Goal: Transaction & Acquisition: Purchase product/service

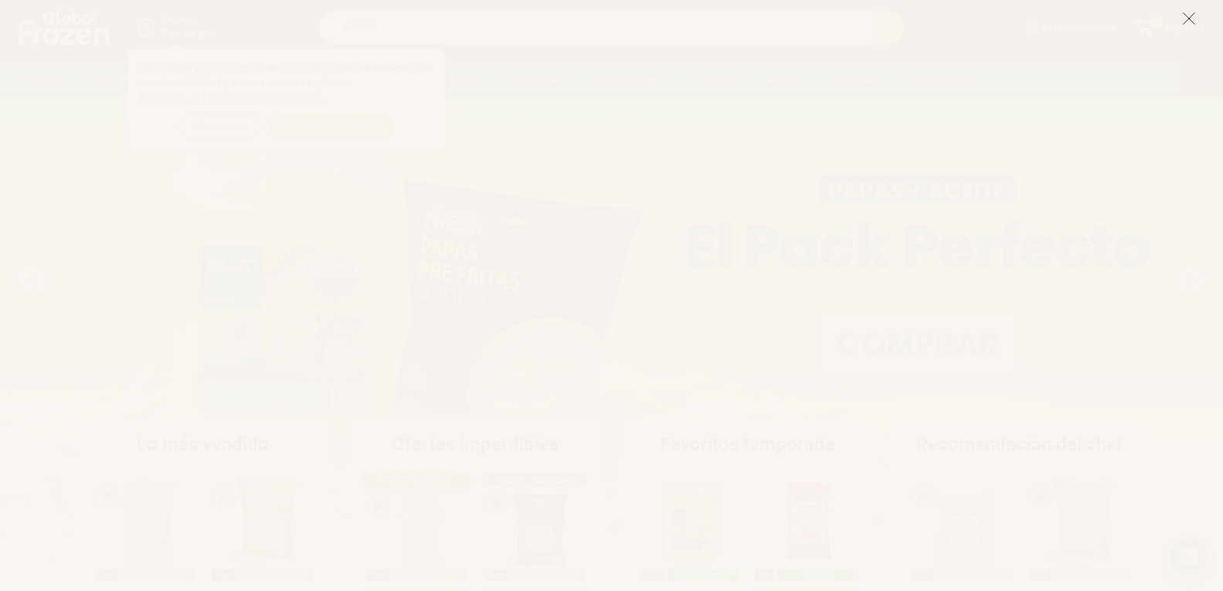
click at [1190, 19] on icon at bounding box center [1189, 19] width 14 height 14
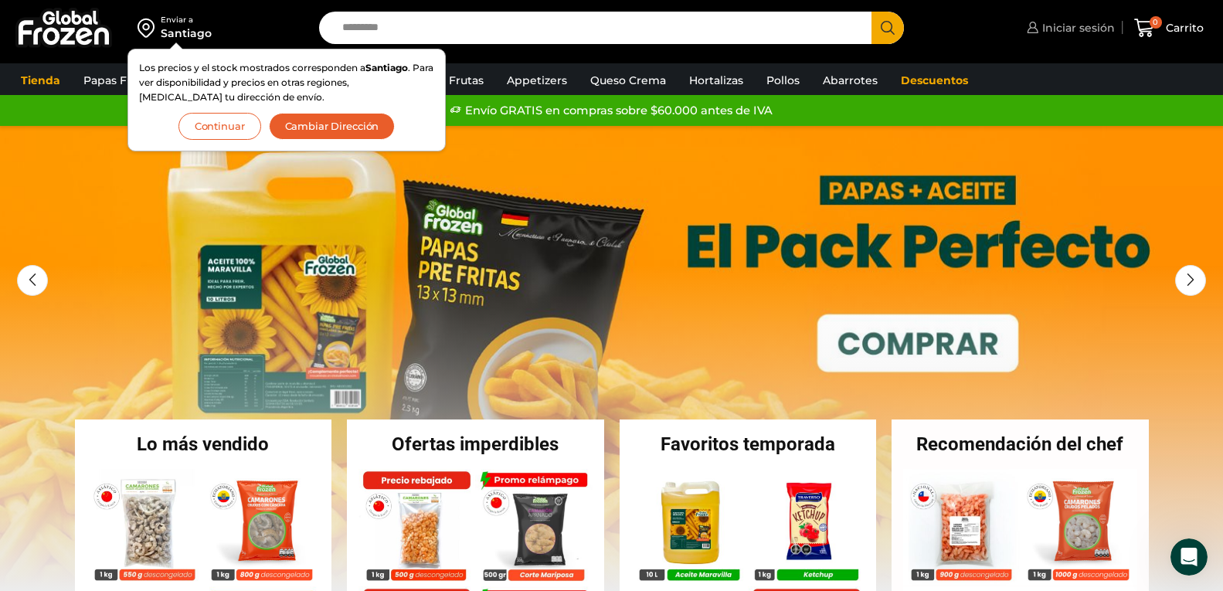
click at [1084, 29] on span "Iniciar sesión" at bounding box center [1076, 27] width 76 height 15
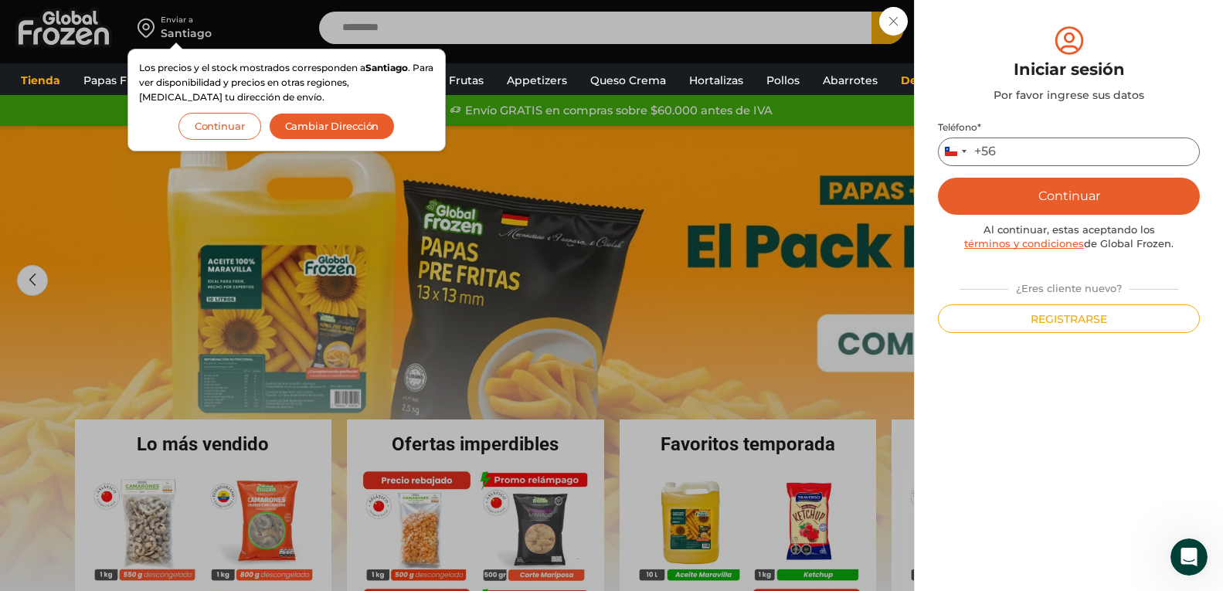
click at [1048, 151] on input "Teléfono *" at bounding box center [1069, 151] width 262 height 29
type input "*********"
click at [1054, 192] on button "Continuar" at bounding box center [1069, 196] width 262 height 37
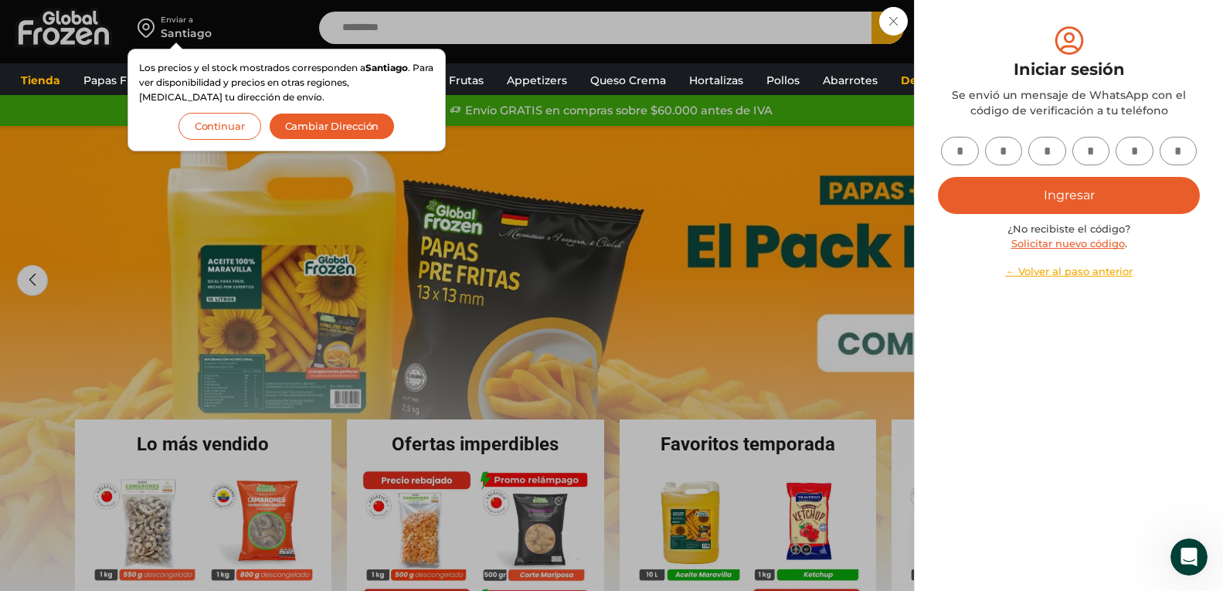
click at [971, 155] on input "text" at bounding box center [960, 151] width 38 height 29
type input "*"
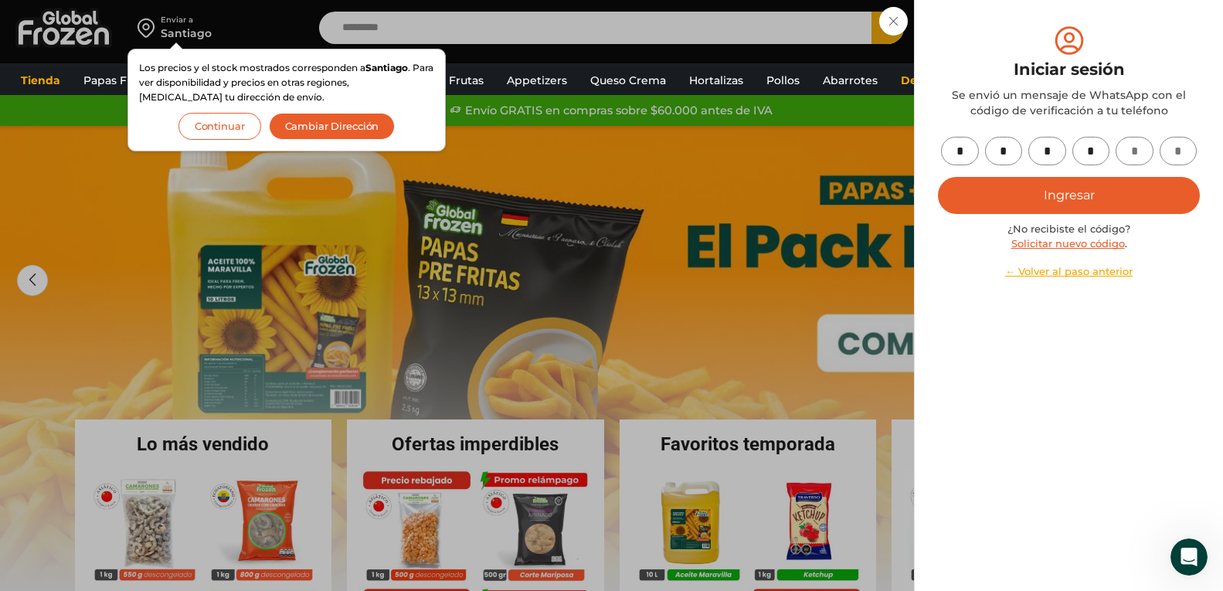
type input "*"
click at [1043, 195] on button "Ingresar" at bounding box center [1069, 195] width 262 height 37
click at [1055, 198] on button "Ingresar" at bounding box center [1069, 195] width 262 height 37
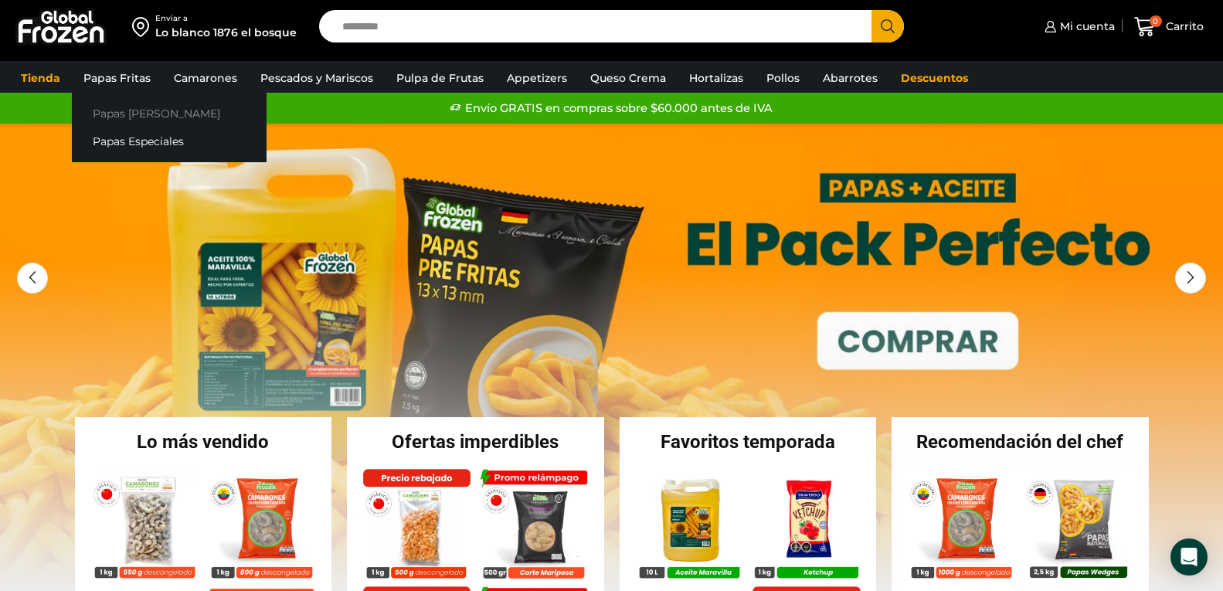
click at [145, 114] on link "Papas [PERSON_NAME]" at bounding box center [169, 113] width 195 height 29
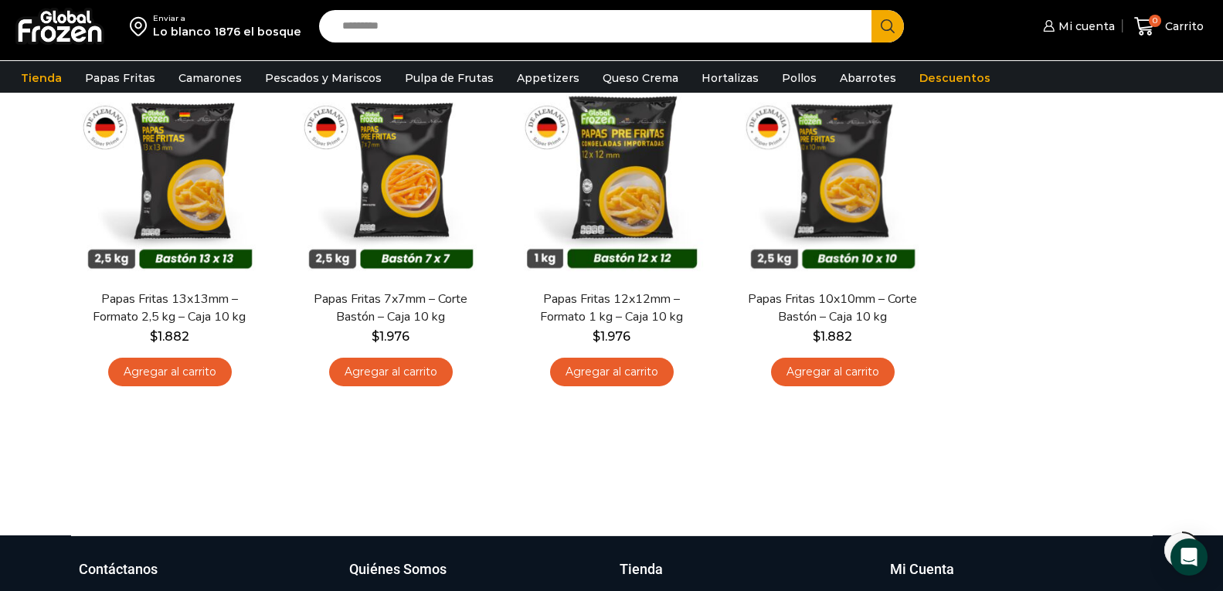
scroll to position [154, 0]
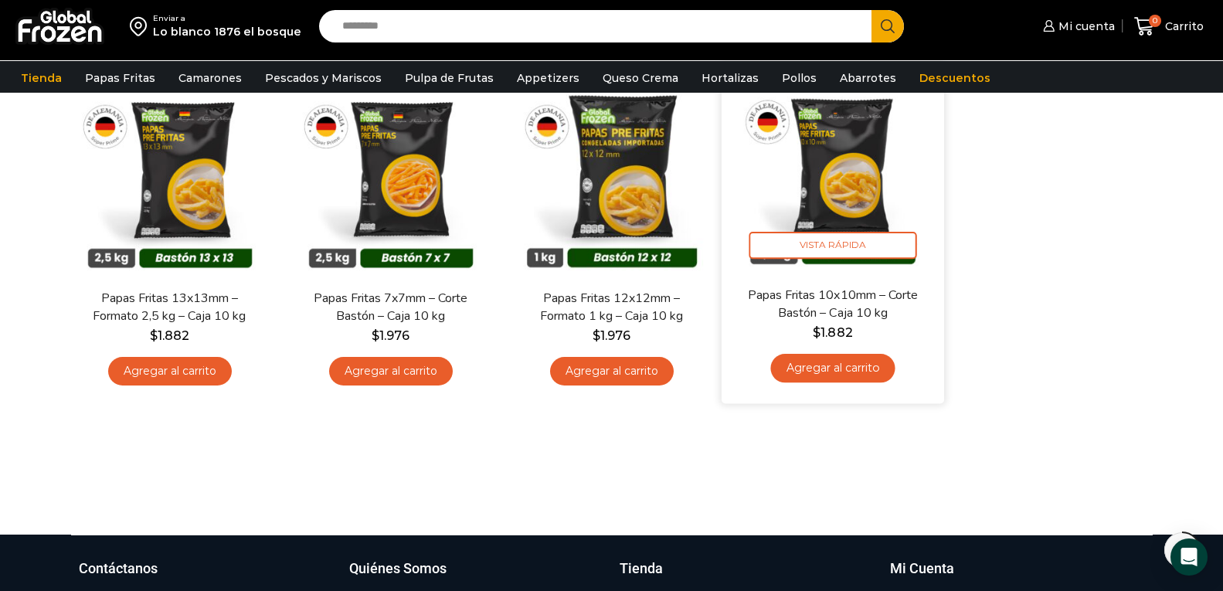
click at [855, 371] on link "Agregar al carrito" at bounding box center [832, 368] width 124 height 29
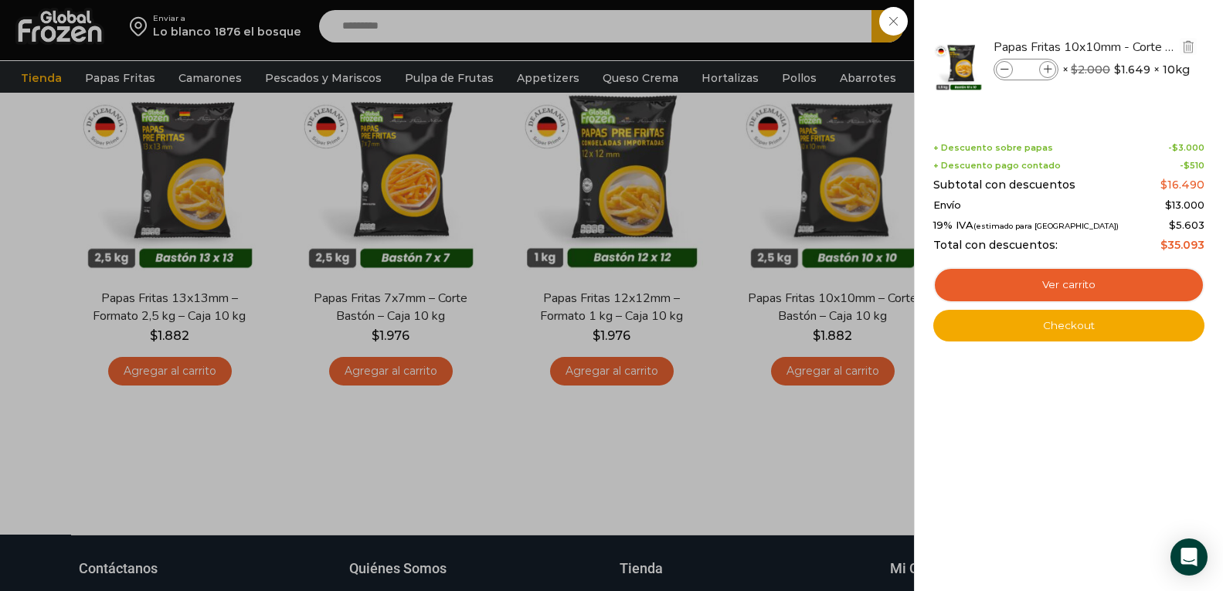
click at [1025, 67] on input "*" at bounding box center [1025, 69] width 23 height 17
click at [1070, 329] on link "Checkout" at bounding box center [1068, 326] width 271 height 32
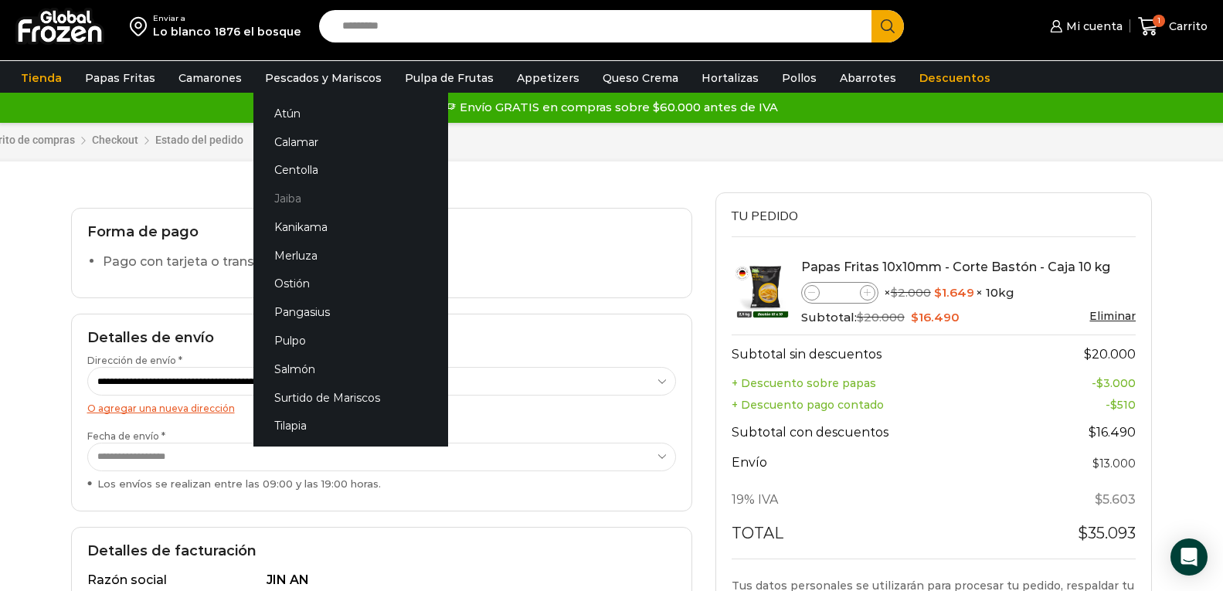
click at [296, 199] on link "Jaiba" at bounding box center [350, 199] width 195 height 29
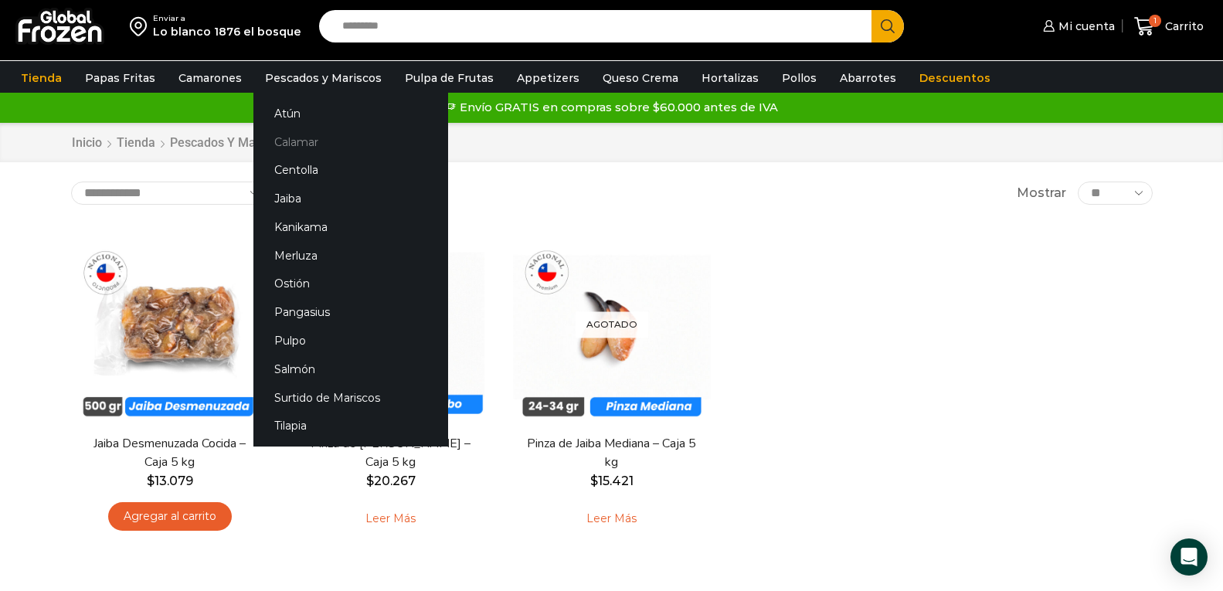
click at [308, 143] on link "Calamar" at bounding box center [350, 141] width 195 height 29
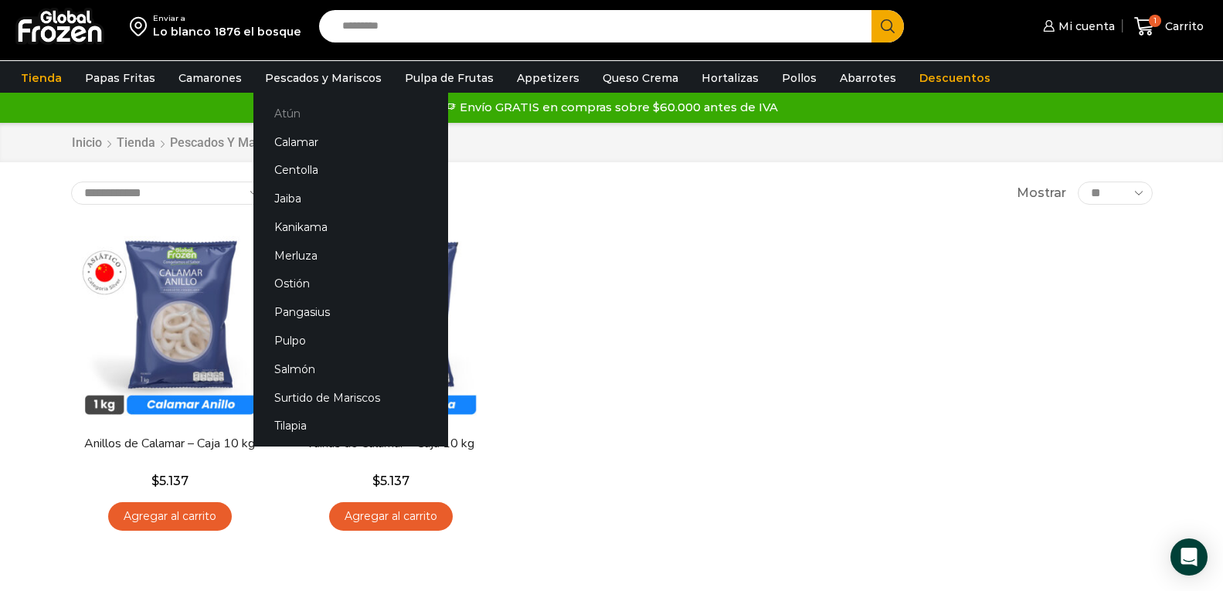
click at [287, 117] on link "Atún" at bounding box center [350, 113] width 195 height 29
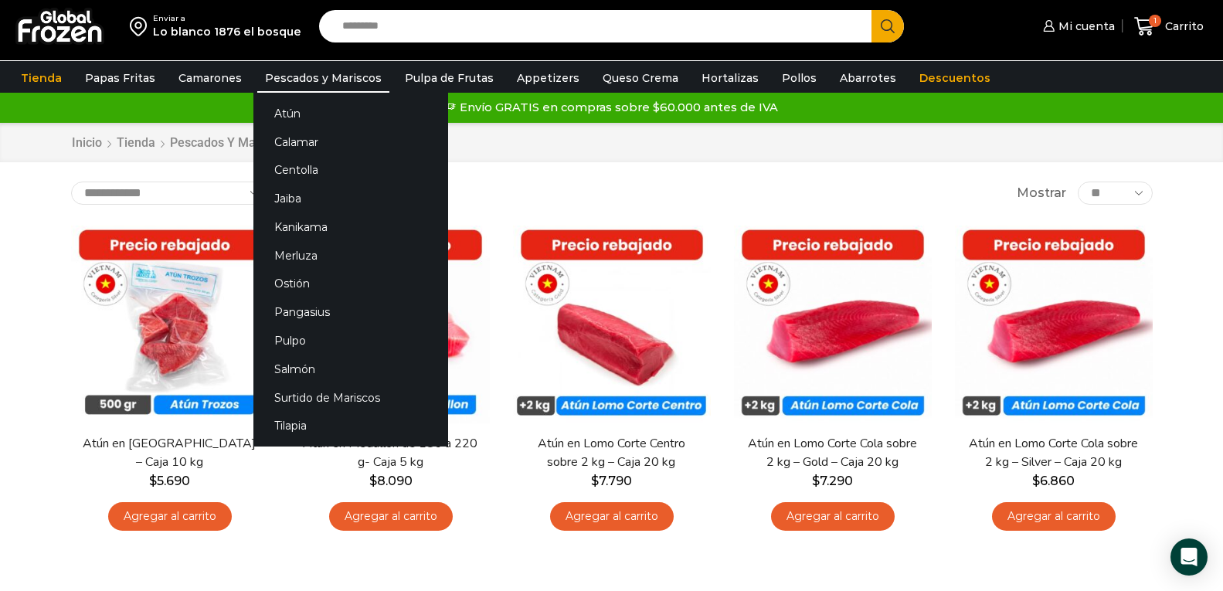
click at [306, 72] on link "Pescados y Mariscos" at bounding box center [323, 77] width 132 height 29
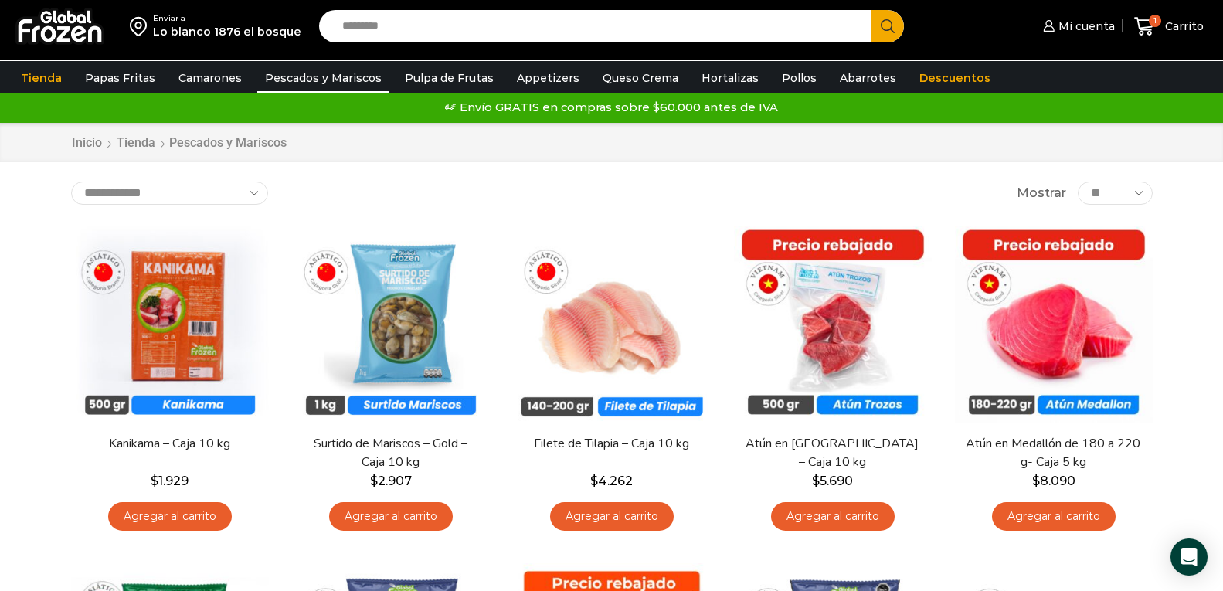
click at [424, 23] on input "Search input" at bounding box center [598, 26] width 529 height 32
type input "********"
click at [871, 10] on button "Search" at bounding box center [887, 26] width 32 height 32
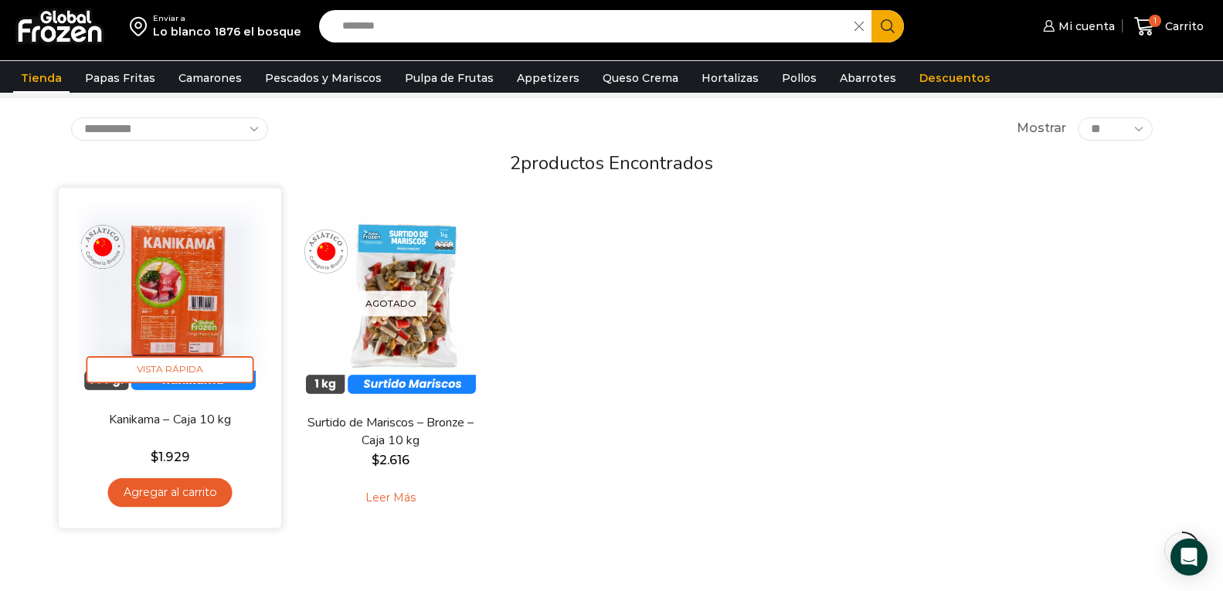
scroll to position [77, 0]
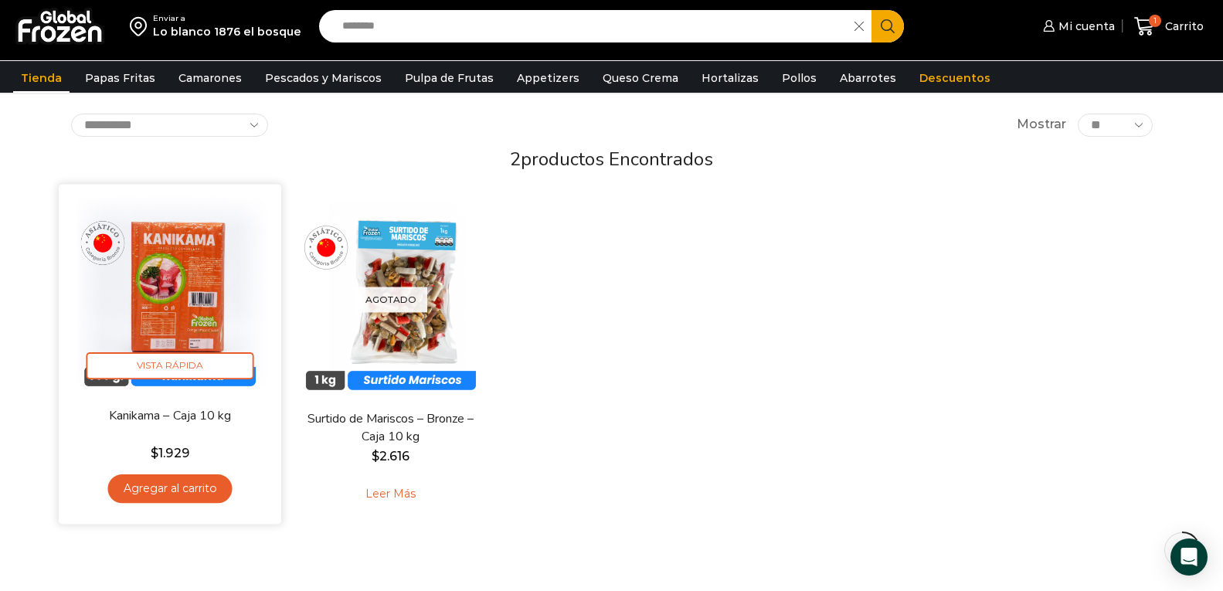
click at [189, 488] on link "Agregar al carrito" at bounding box center [169, 488] width 124 height 29
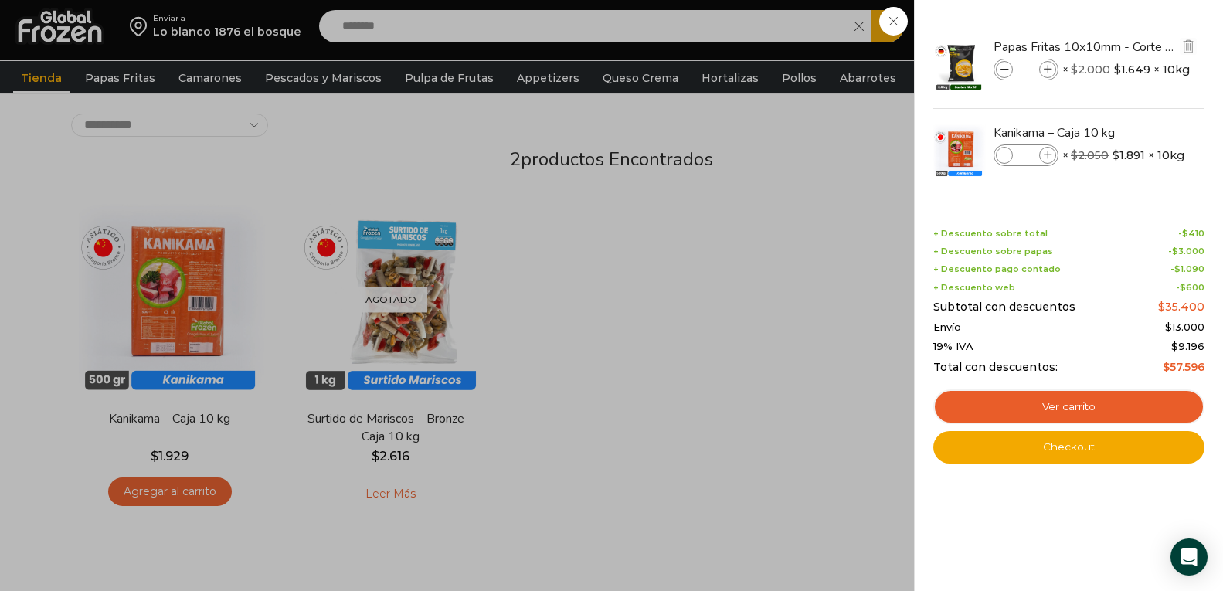
drag, startPoint x: 1032, startPoint y: 69, endPoint x: 1023, endPoint y: 69, distance: 8.5
click at [1023, 69] on input "*" at bounding box center [1025, 69] width 23 height 17
type input "*"
drag, startPoint x: 1031, startPoint y: 69, endPoint x: 1022, endPoint y: 69, distance: 9.3
click at [1022, 69] on input "*" at bounding box center [1025, 69] width 23 height 17
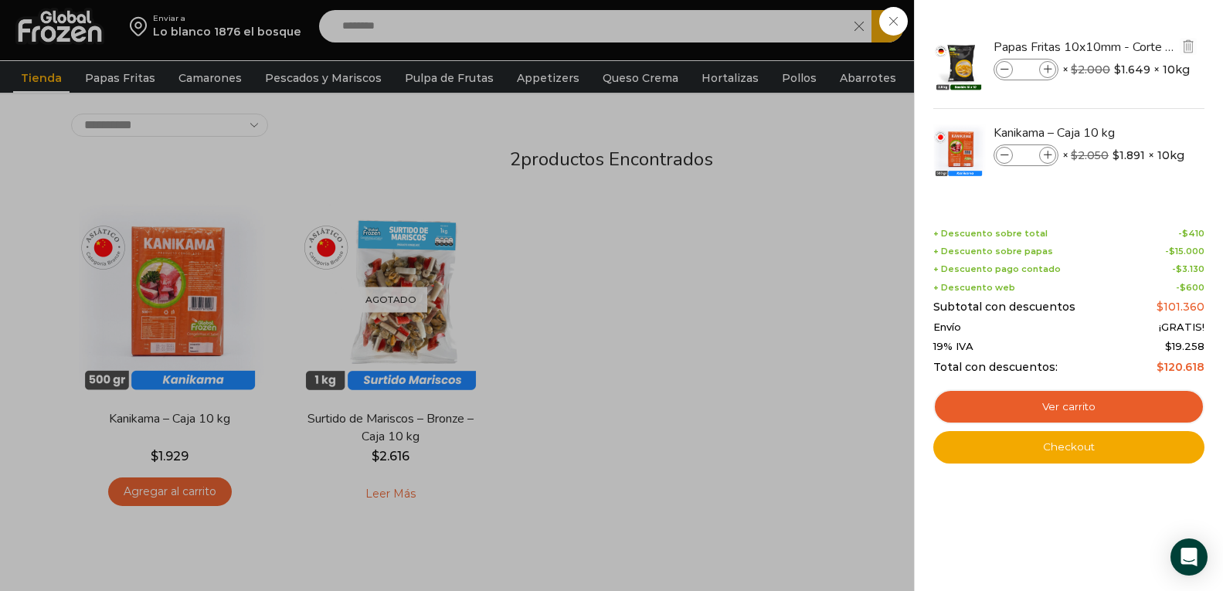
drag, startPoint x: 1036, startPoint y: 66, endPoint x: 1023, endPoint y: 67, distance: 12.4
click at [1023, 67] on input "*" at bounding box center [1025, 69] width 23 height 17
type input "*"
click at [1130, 45] on div "4 Carrito 4 4 Shopping Cart *" at bounding box center [1168, 26] width 77 height 36
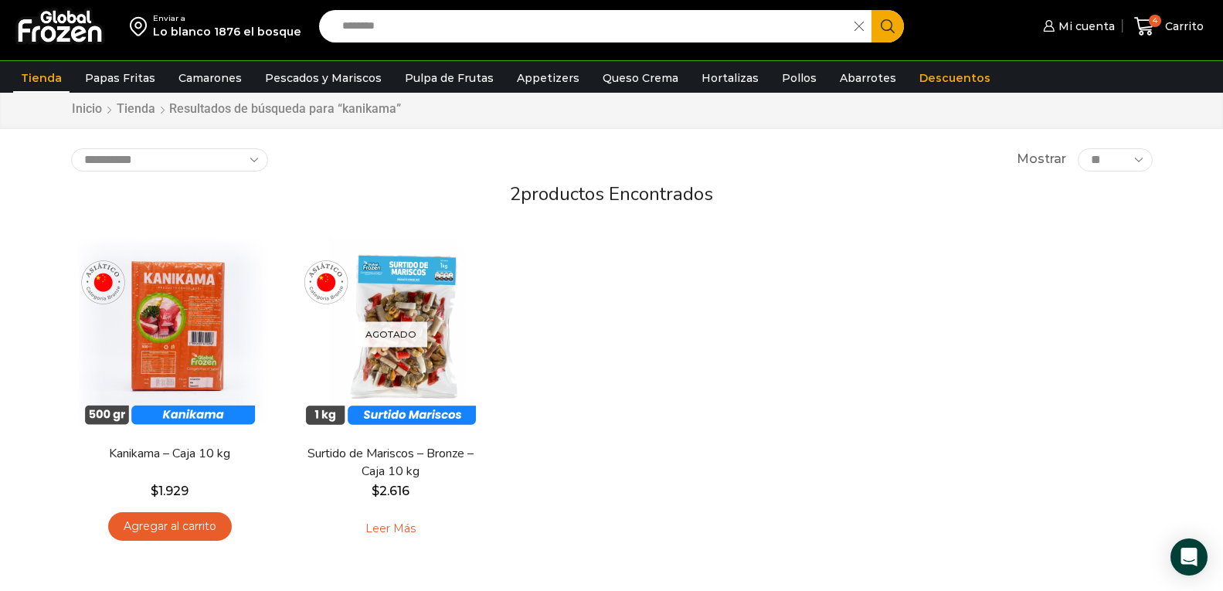
scroll to position [0, 0]
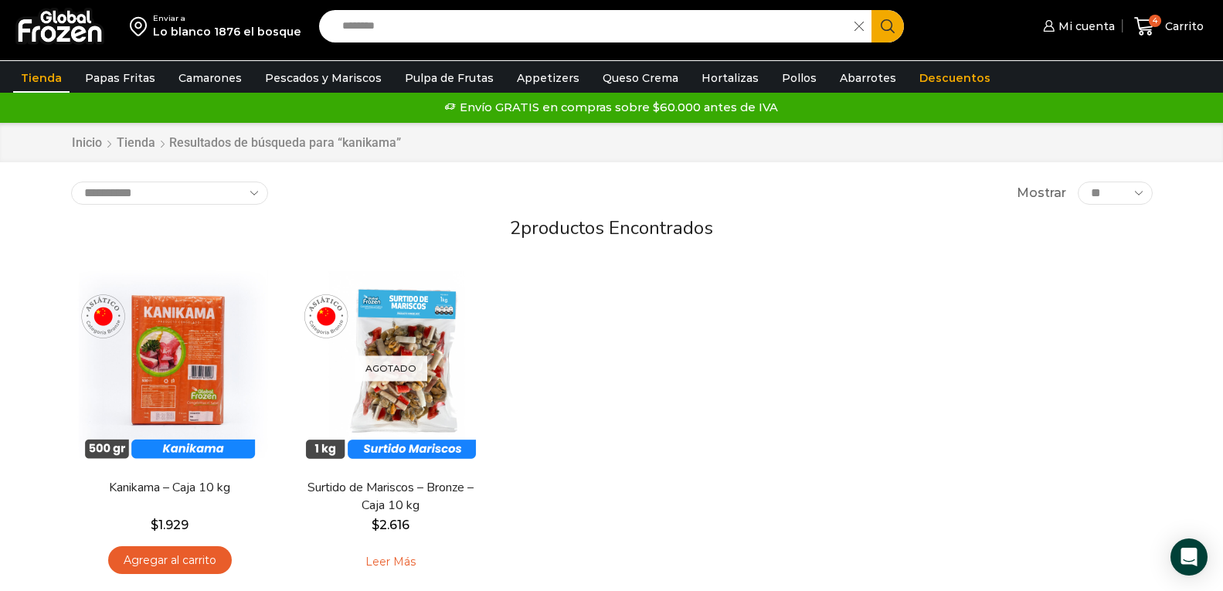
click at [71, 30] on img at bounding box center [59, 26] width 89 height 37
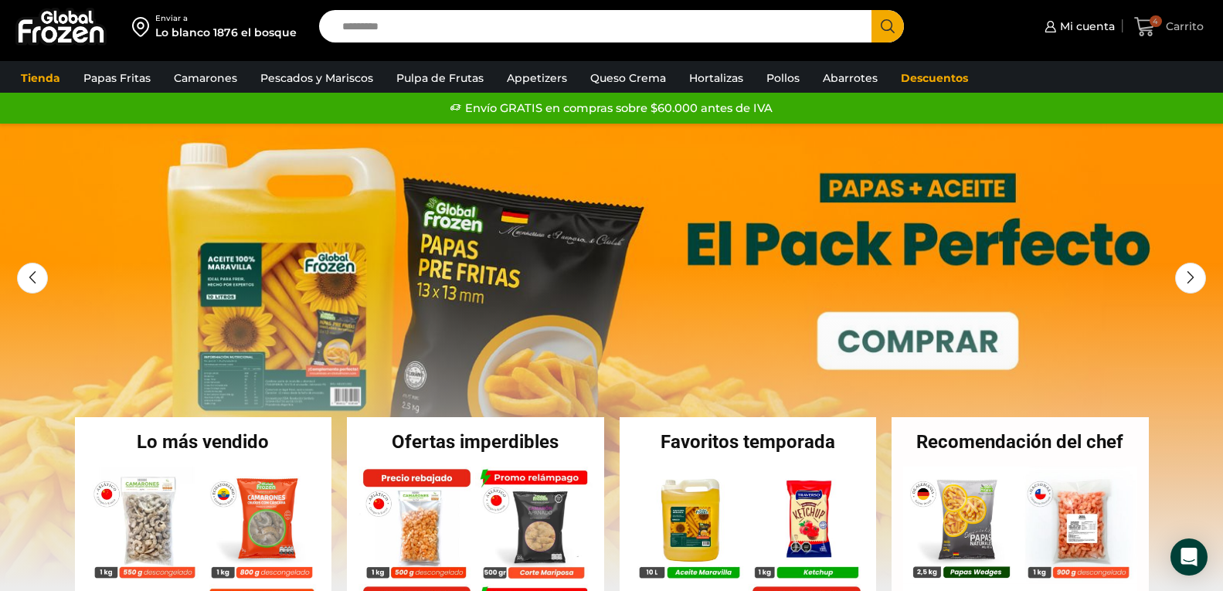
click at [1175, 19] on span "Carrito" at bounding box center [1183, 26] width 42 height 15
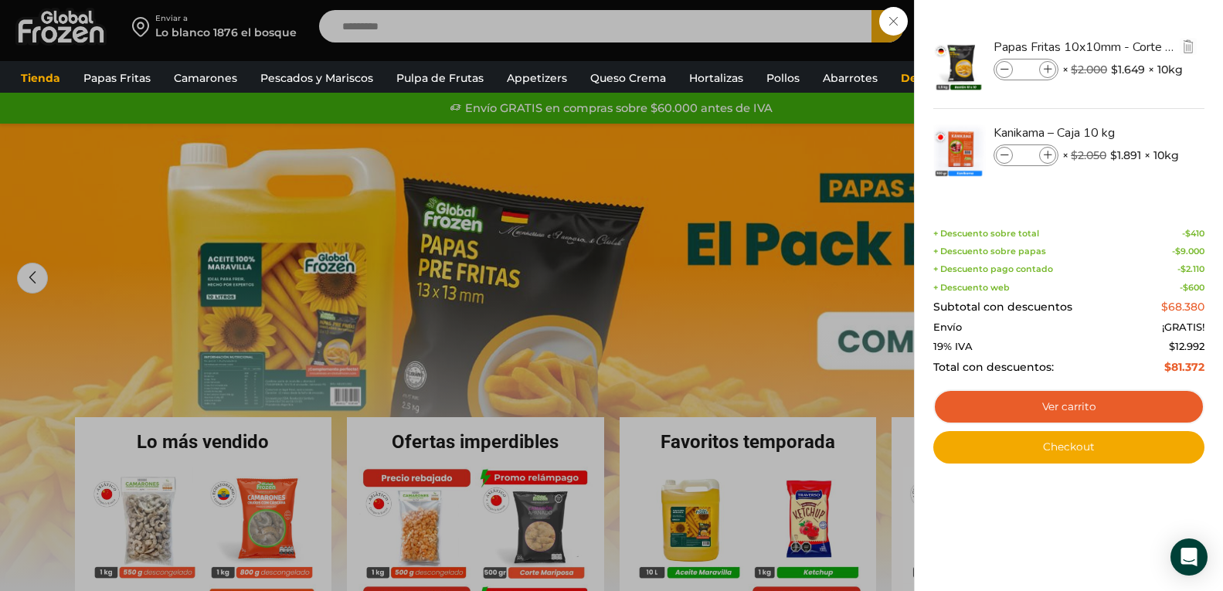
click at [1002, 69] on icon at bounding box center [1004, 70] width 8 height 8
type input "*"
click at [1094, 404] on link "Ver carrito" at bounding box center [1068, 407] width 271 height 36
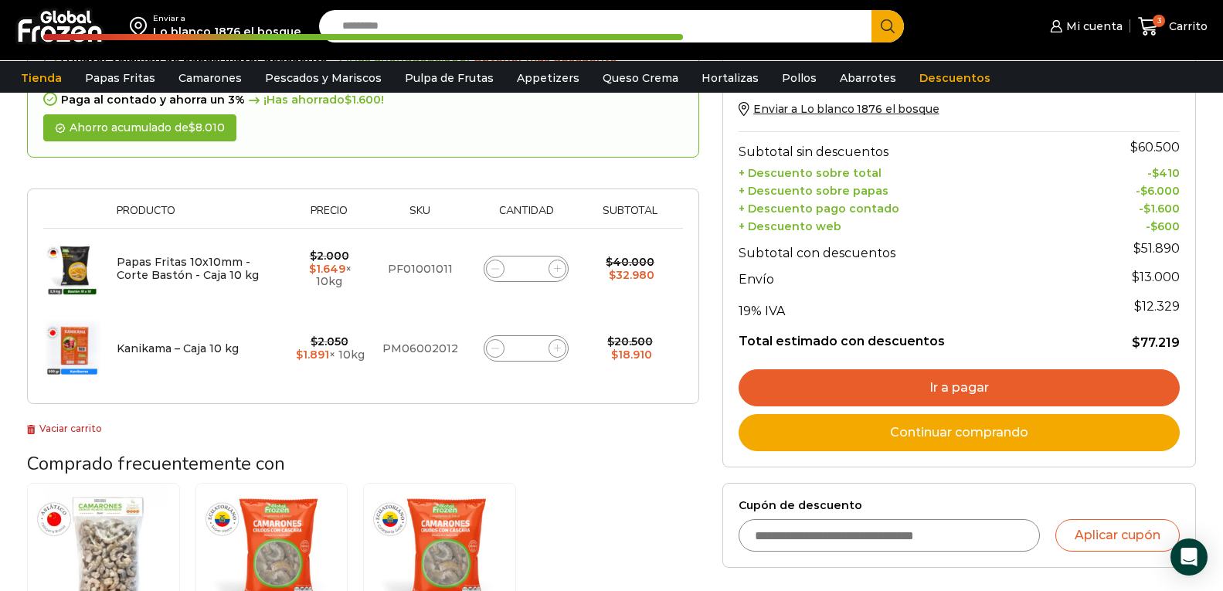
scroll to position [154, 0]
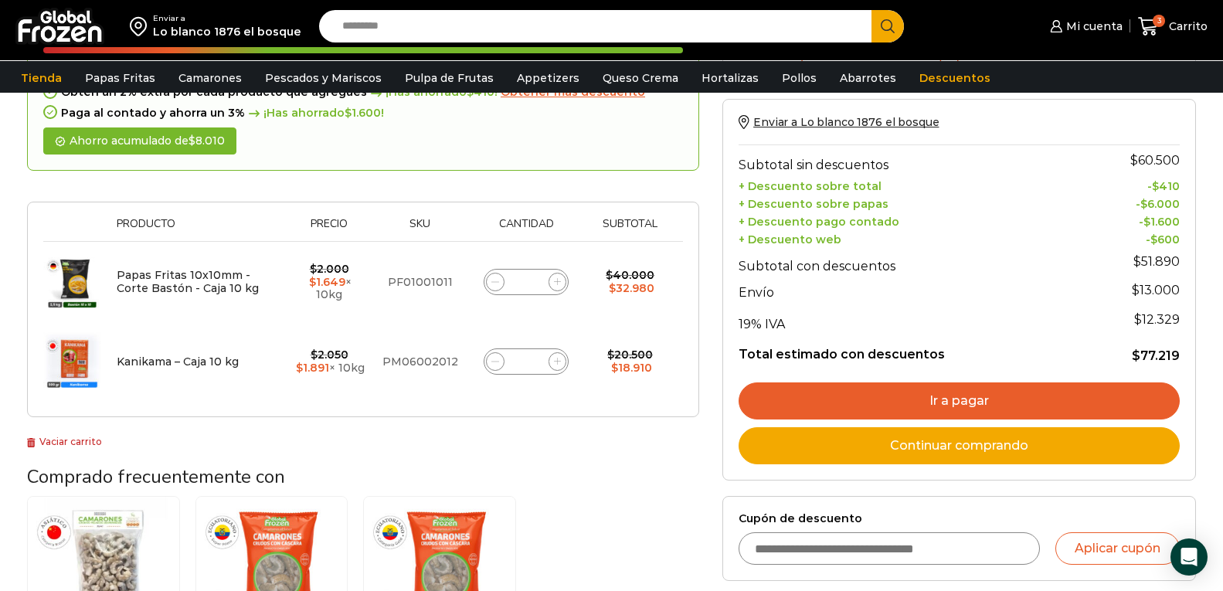
click at [970, 396] on link "Ir a pagar" at bounding box center [958, 400] width 441 height 37
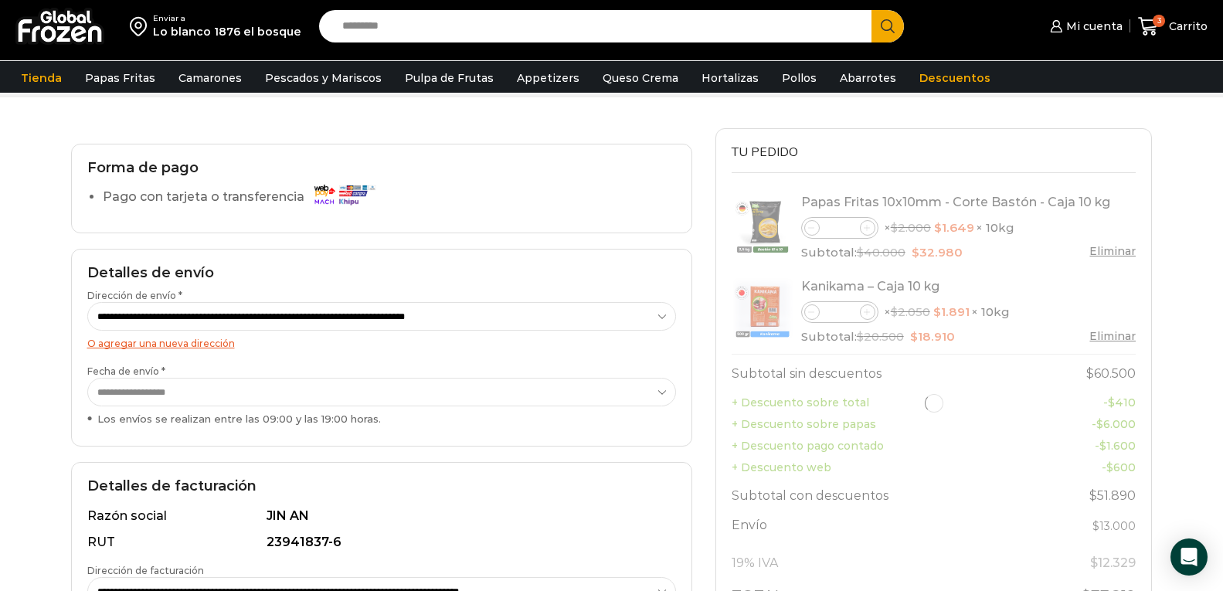
scroll to position [77, 0]
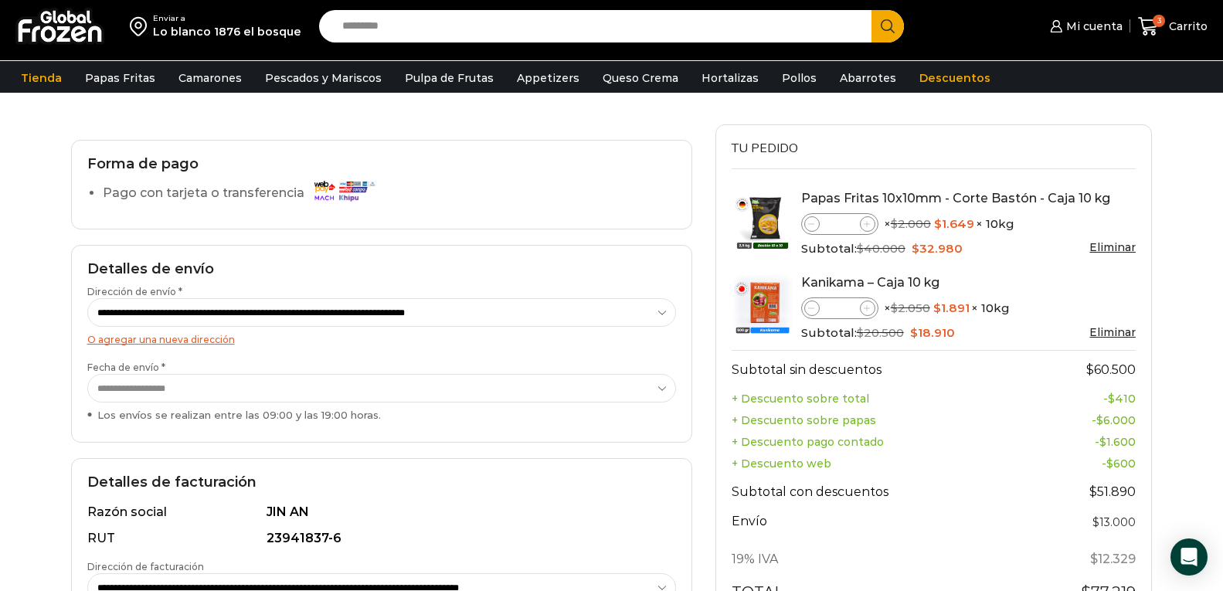
click at [359, 393] on select "**********" at bounding box center [381, 388] width 588 height 29
click at [368, 393] on select "**********" at bounding box center [381, 388] width 588 height 29
click at [25, 315] on div "Enviar a Lo blanco 1876 el bosque Search input Search Mi cuenta" at bounding box center [611, 403] width 1223 height 960
click at [435, 310] on select "**********" at bounding box center [381, 312] width 588 height 29
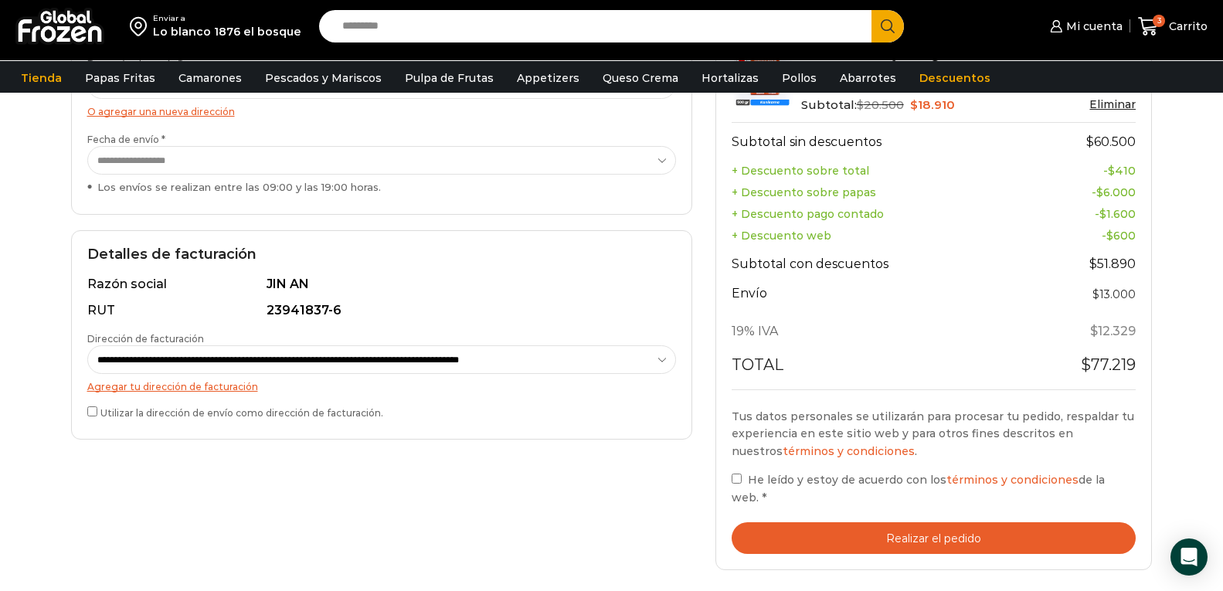
scroll to position [309, 0]
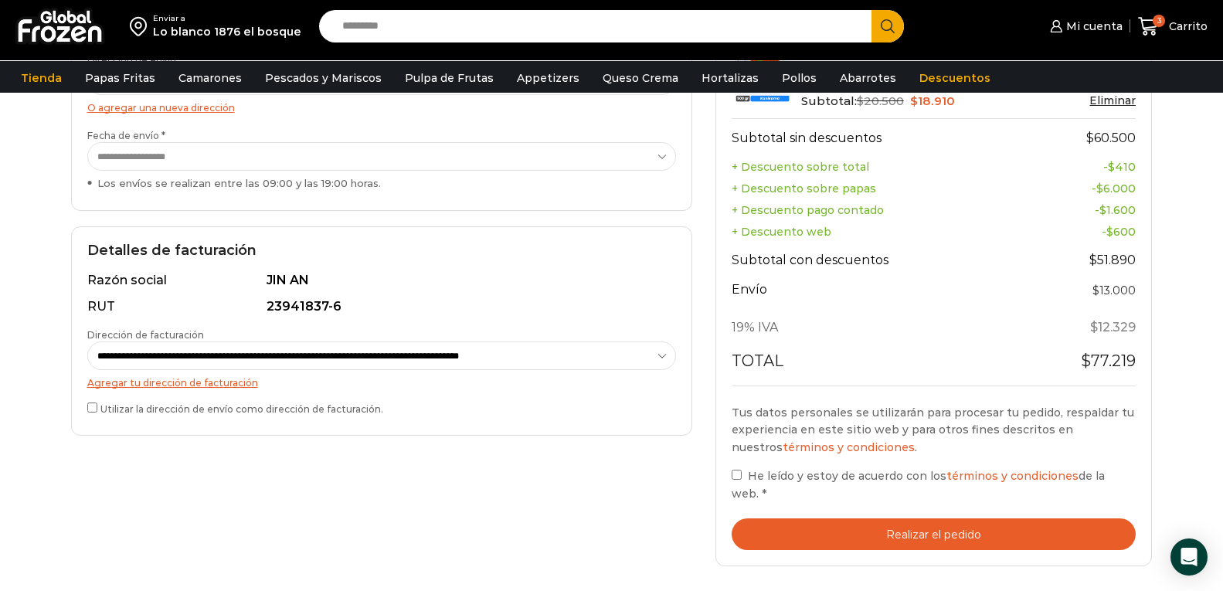
click at [286, 354] on select "**********" at bounding box center [381, 355] width 588 height 29
click at [34, 337] on div "Enviar a Lo blanco 1876 el bosque Search input Search Mi cuenta" at bounding box center [611, 171] width 1223 height 960
click at [931, 538] on button "Realizar el pedido" at bounding box center [933, 534] width 405 height 32
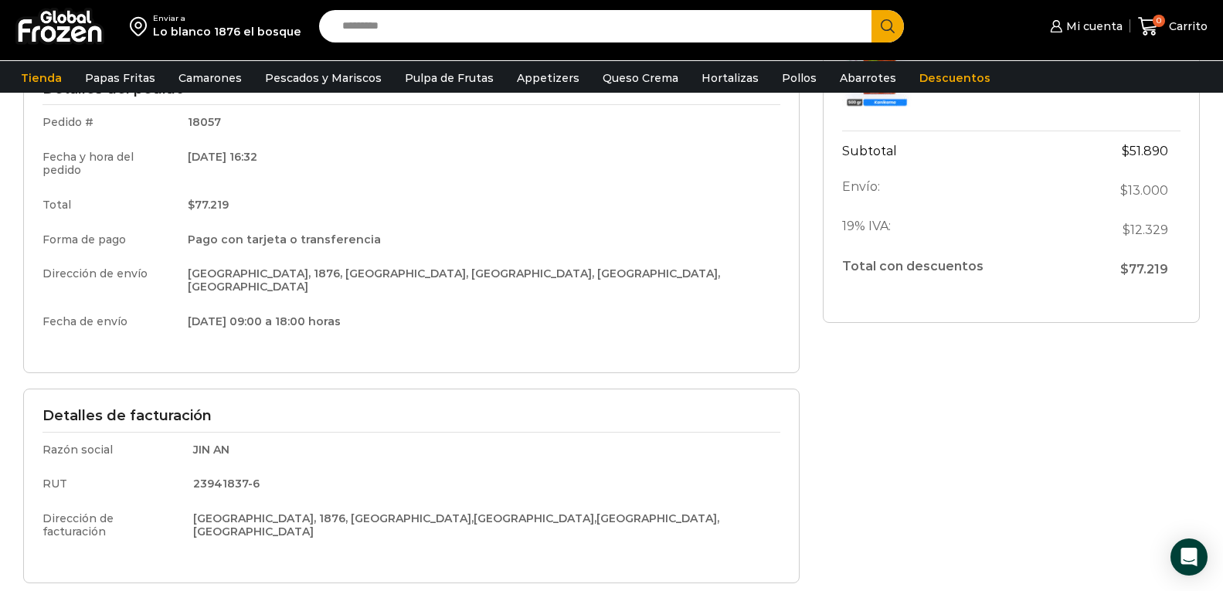
scroll to position [232, 0]
